Goal: Check status

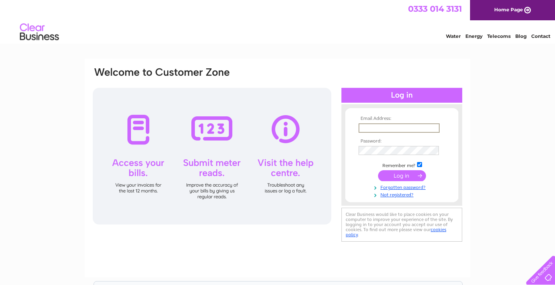
type input "admin@meditateinscotland.org"
click at [402, 175] on input "submit" at bounding box center [402, 175] width 48 height 11
click at [401, 174] on input "submit" at bounding box center [402, 174] width 48 height 11
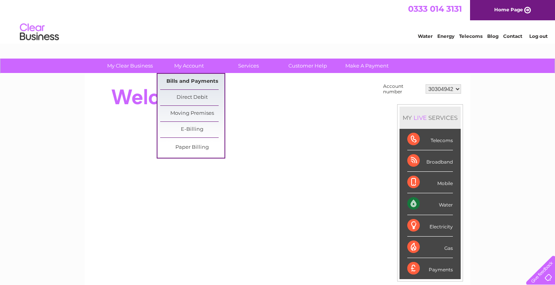
click at [201, 79] on link "Bills and Payments" at bounding box center [192, 82] width 64 height 16
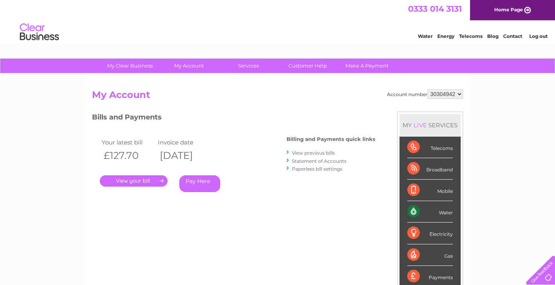
click at [307, 152] on link "View previous bills" at bounding box center [313, 153] width 43 height 6
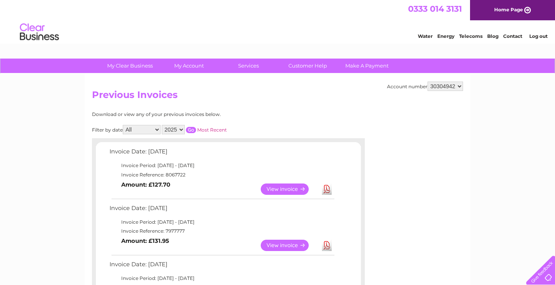
click at [271, 185] on link "View" at bounding box center [289, 188] width 57 height 11
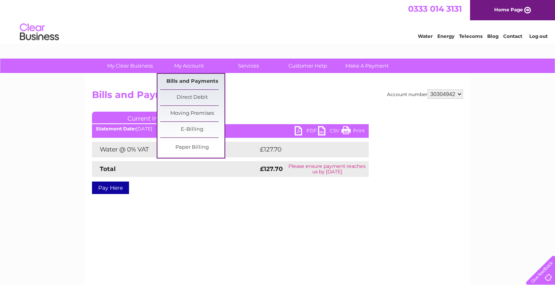
click at [203, 80] on link "Bills and Payments" at bounding box center [192, 82] width 64 height 16
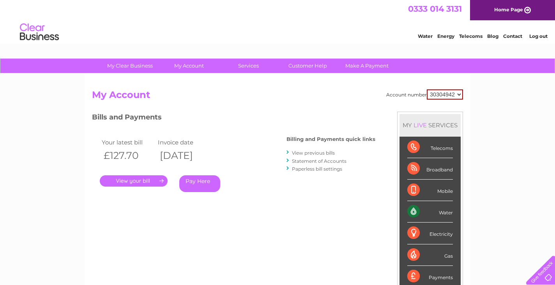
click at [310, 160] on link "Statement of Accounts" at bounding box center [319, 161] width 55 height 6
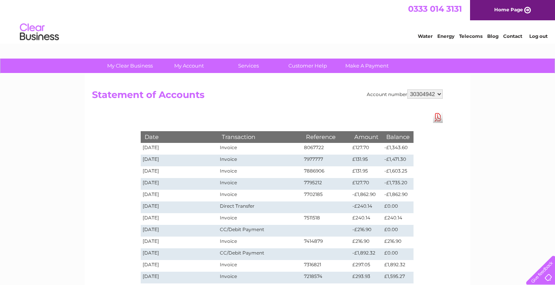
scroll to position [0, 0]
